Goal: Information Seeking & Learning: Learn about a topic

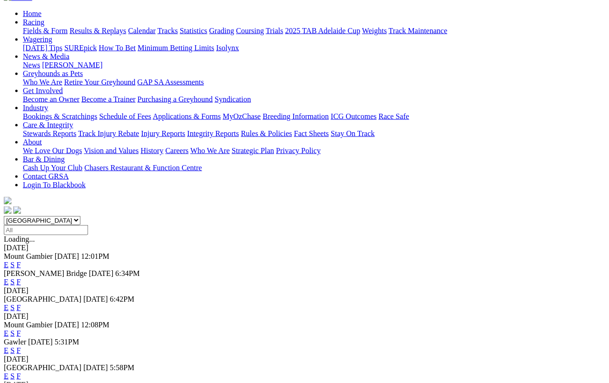
scroll to position [94, 0]
click at [9, 303] on link "E" at bounding box center [6, 307] width 5 height 8
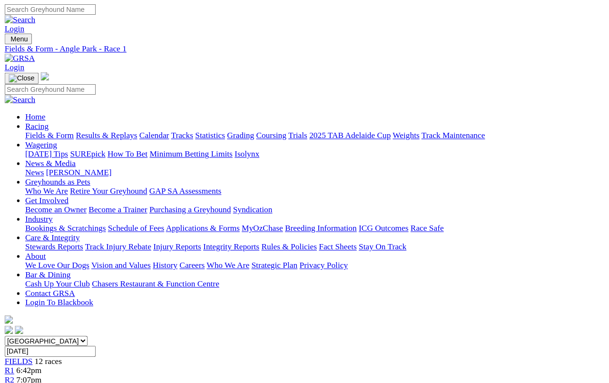
scroll to position [3, 0]
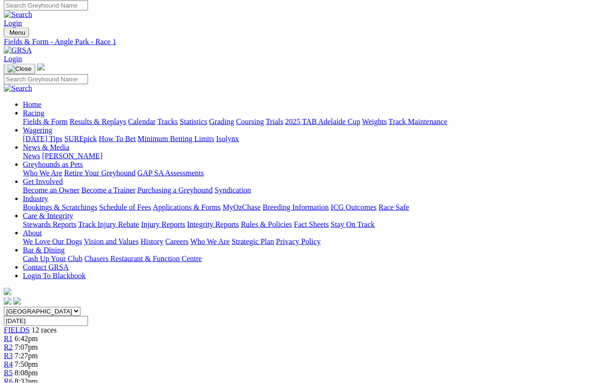
click at [13, 343] on link "R2" at bounding box center [8, 347] width 9 height 8
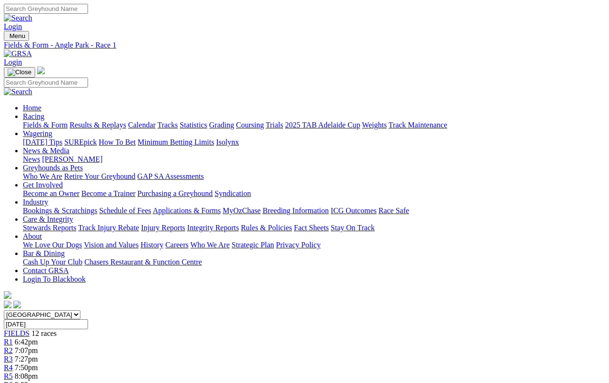
scroll to position [22, 0]
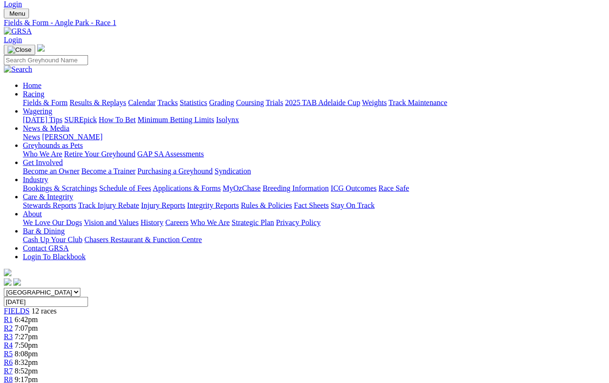
click at [40, 98] on link "Fields & Form" at bounding box center [45, 102] width 45 height 8
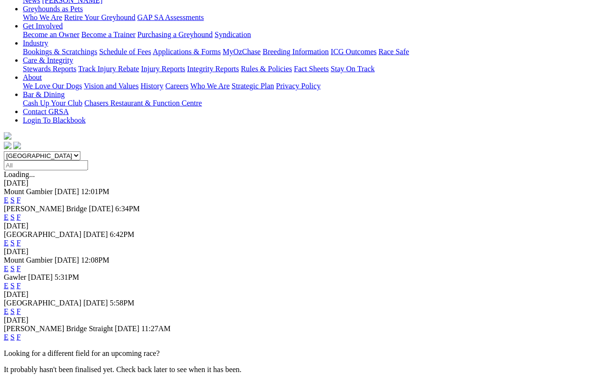
scroll to position [159, 0]
click at [9, 282] on link "E" at bounding box center [6, 286] width 5 height 8
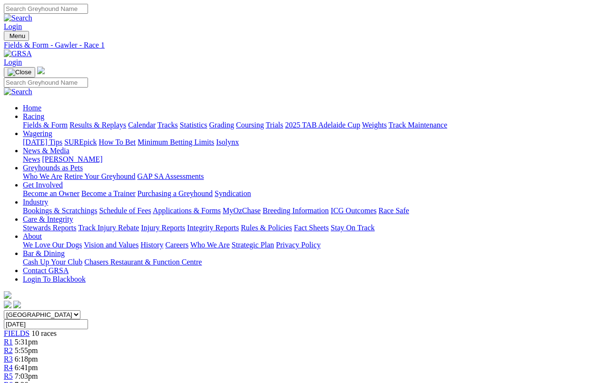
scroll to position [3, 0]
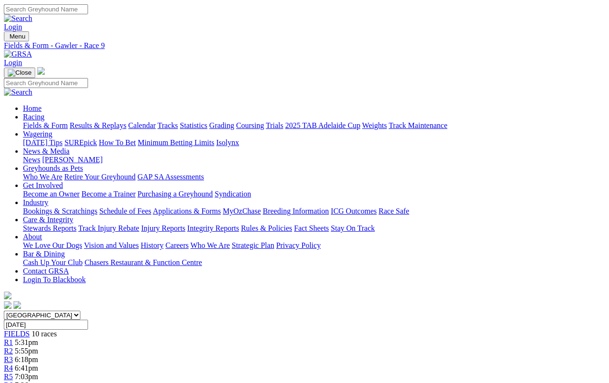
scroll to position [0, 24]
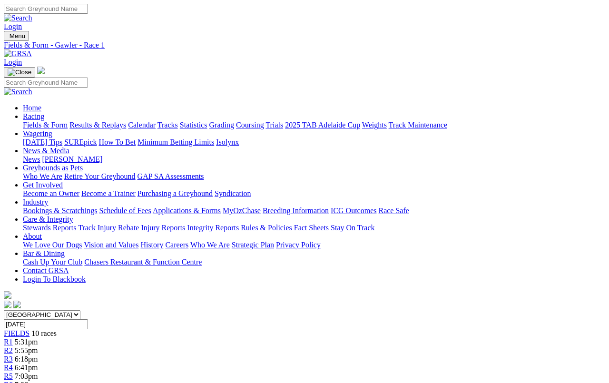
click at [47, 121] on link "Fields & Form" at bounding box center [45, 125] width 45 height 8
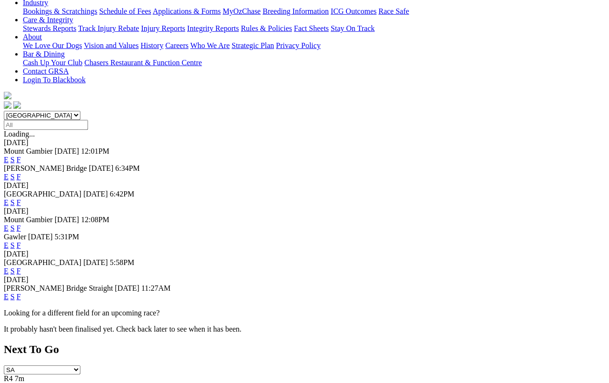
scroll to position [200, 0]
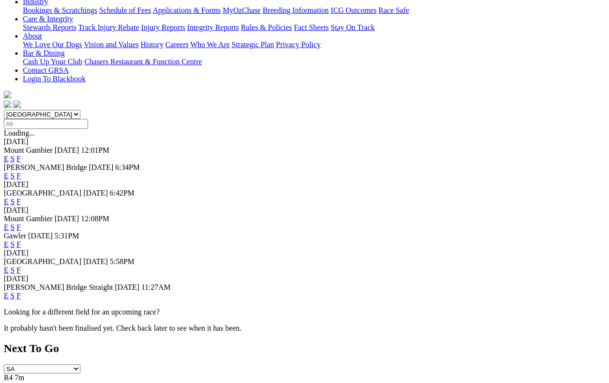
click at [21, 292] on link "F" at bounding box center [19, 296] width 4 height 8
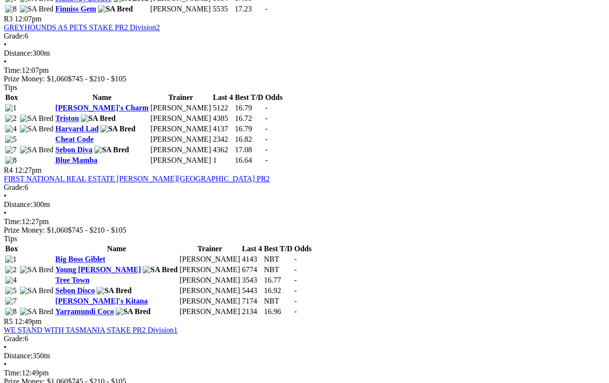
scroll to position [753, 0]
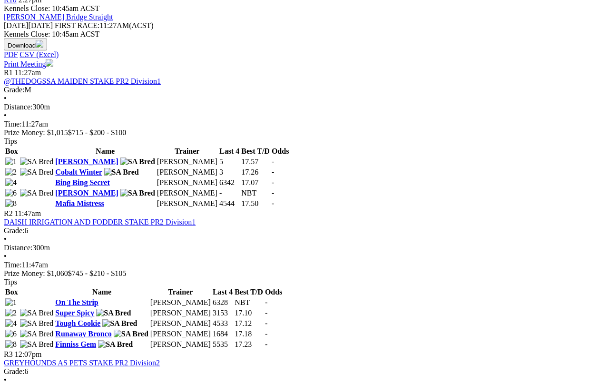
scroll to position [420, 0]
